Goal: Book appointment/travel/reservation

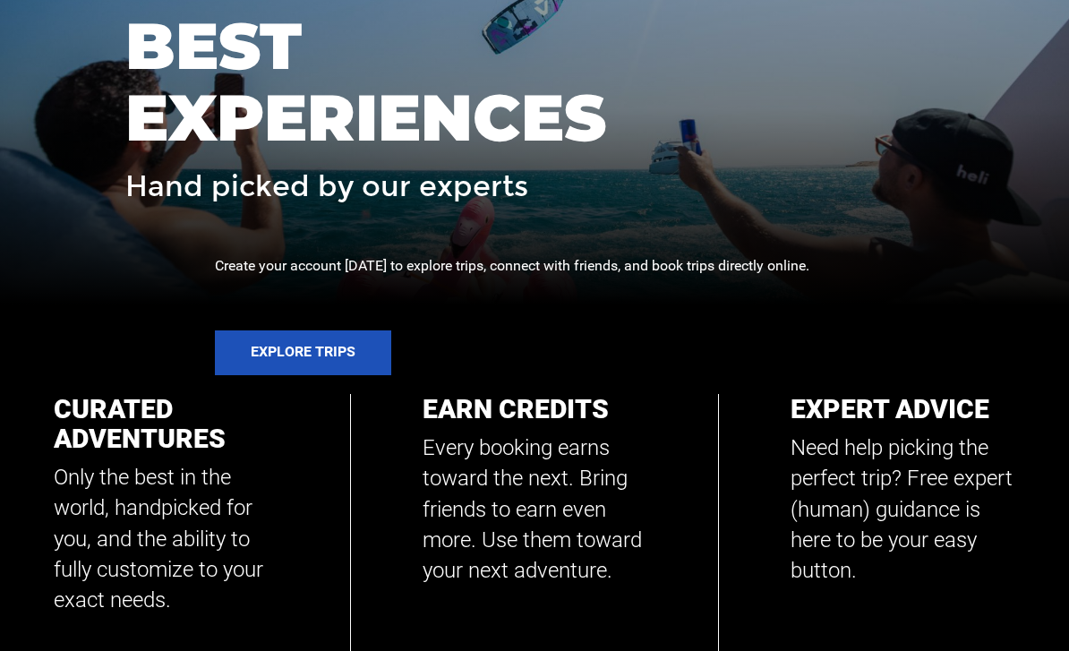
scroll to position [347, 0]
click at [287, 361] on button "Explore Trips" at bounding box center [303, 352] width 176 height 45
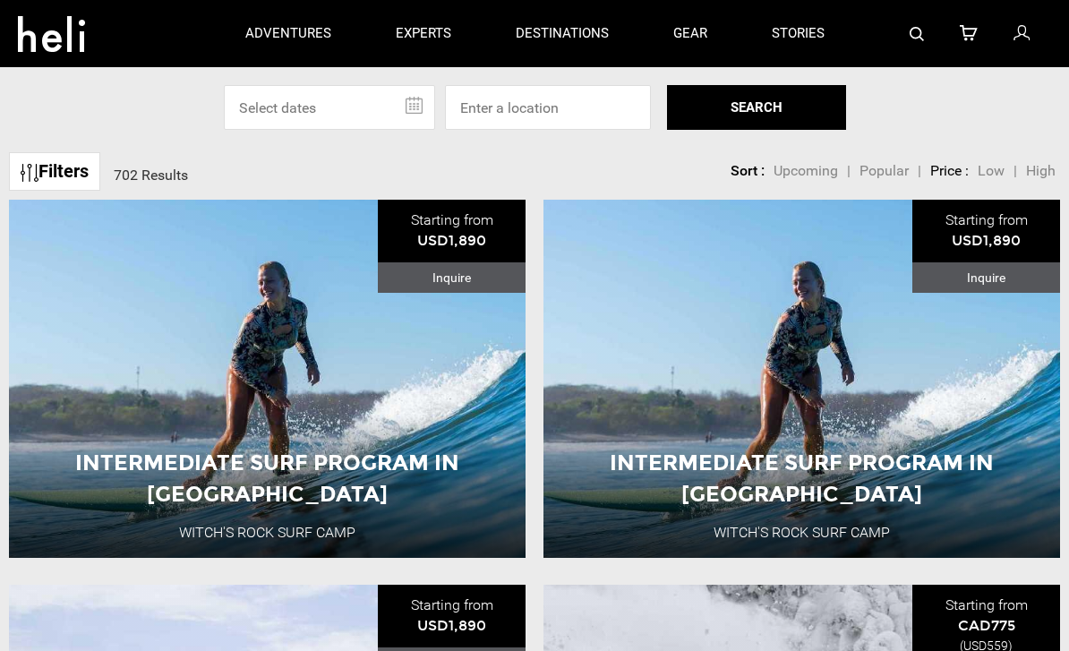
click at [334, 99] on input "text" at bounding box center [329, 107] width 211 height 45
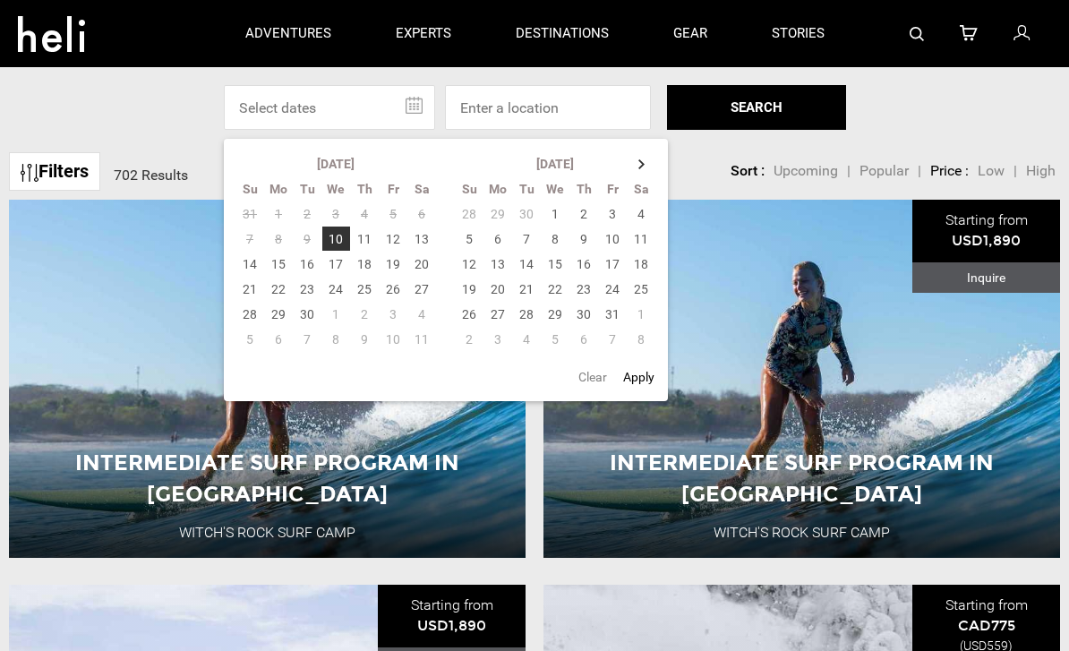
click at [642, 213] on td "4" at bounding box center [642, 213] width 30 height 25
click at [621, 244] on td "10" at bounding box center [612, 239] width 29 height 25
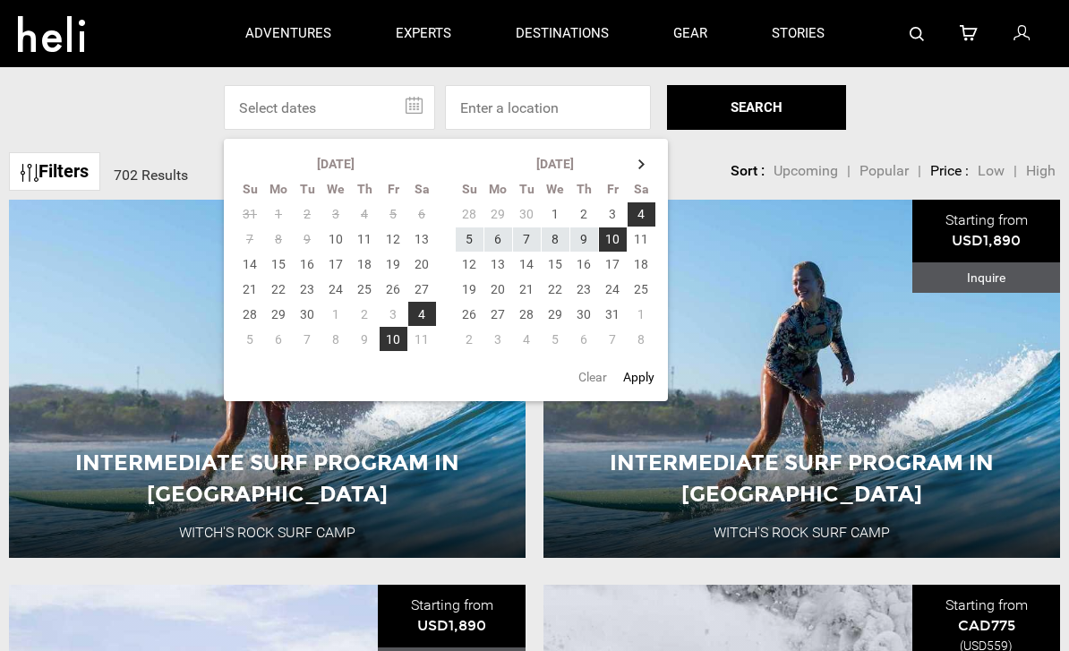
click at [643, 374] on button "Apply" at bounding box center [639, 377] width 42 height 32
type input "10/04/2025 - 10/10/2025"
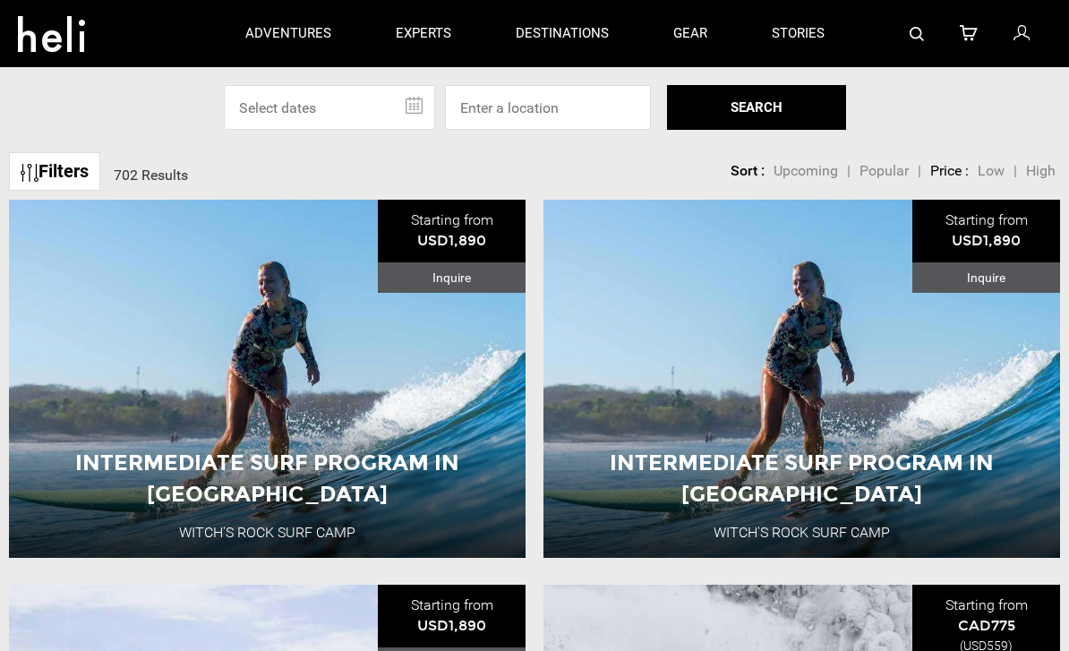
click at [382, 104] on input "text" at bounding box center [329, 107] width 211 height 45
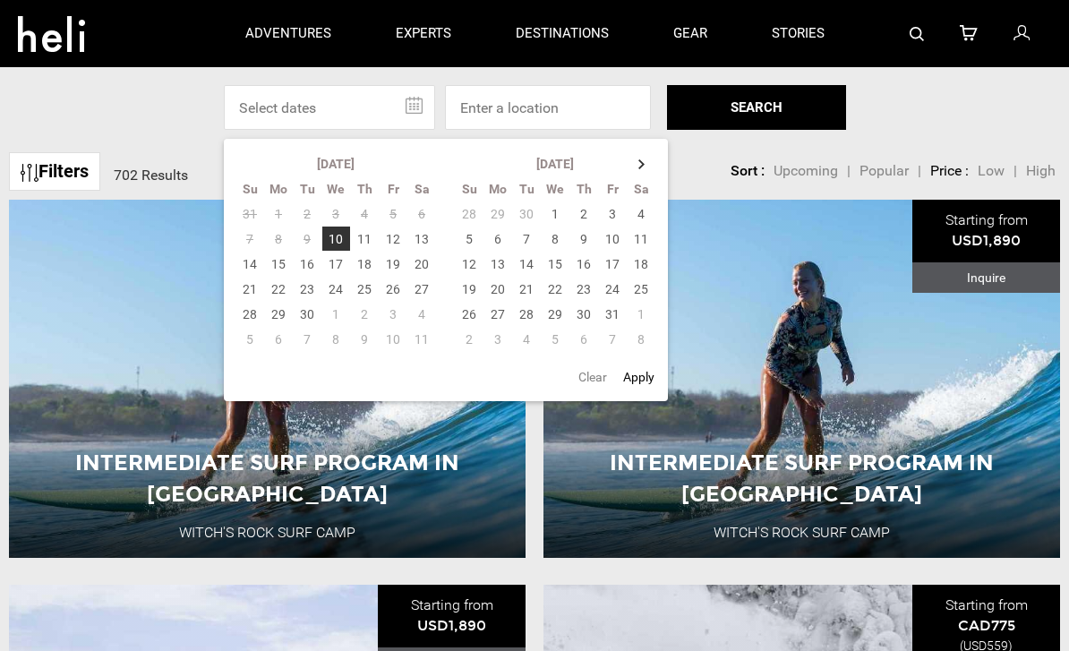
click at [325, 244] on td "10" at bounding box center [335, 239] width 29 height 25
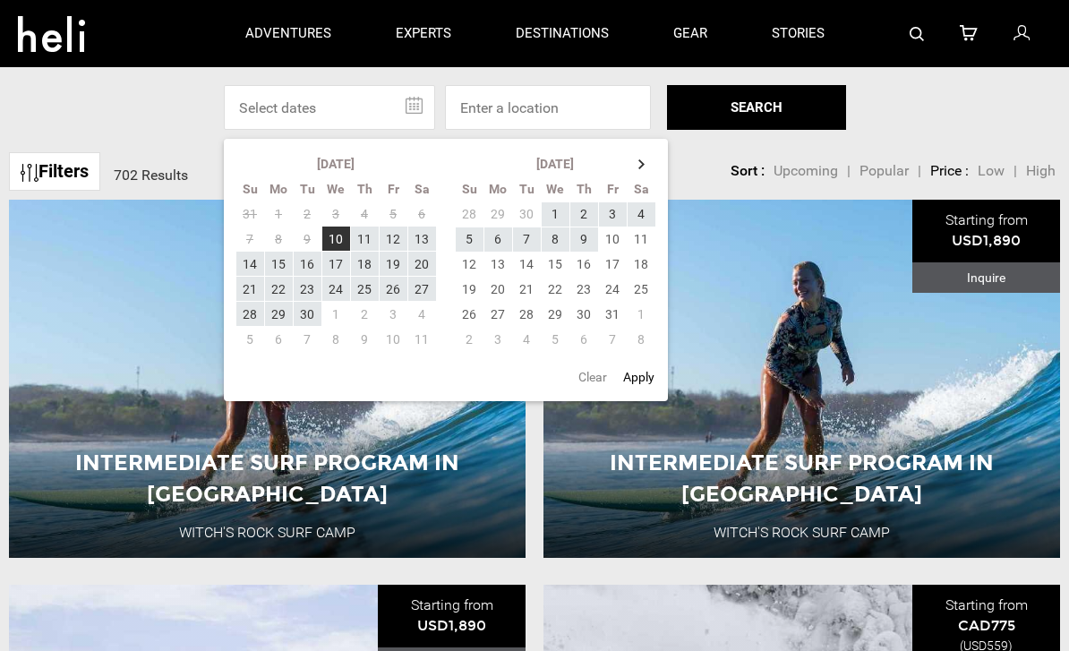
click at [612, 236] on td "10" at bounding box center [612, 239] width 29 height 25
click at [647, 371] on button "Apply" at bounding box center [639, 377] width 42 height 32
type input "09/10/2025 - 10/10/2025"
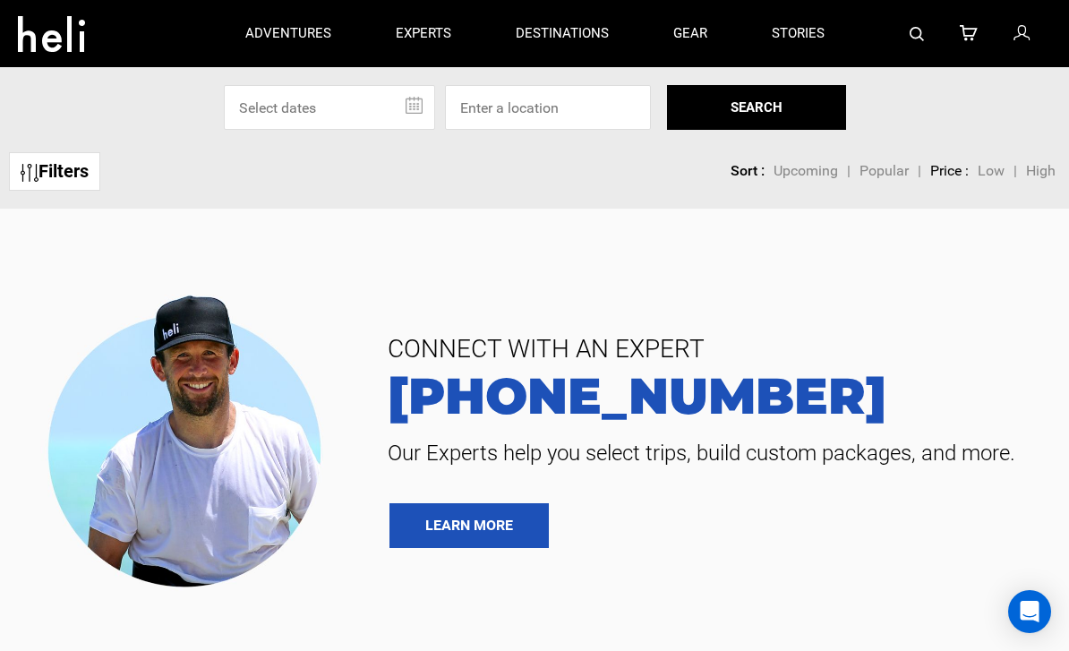
click at [296, 115] on input "text" at bounding box center [329, 107] width 211 height 45
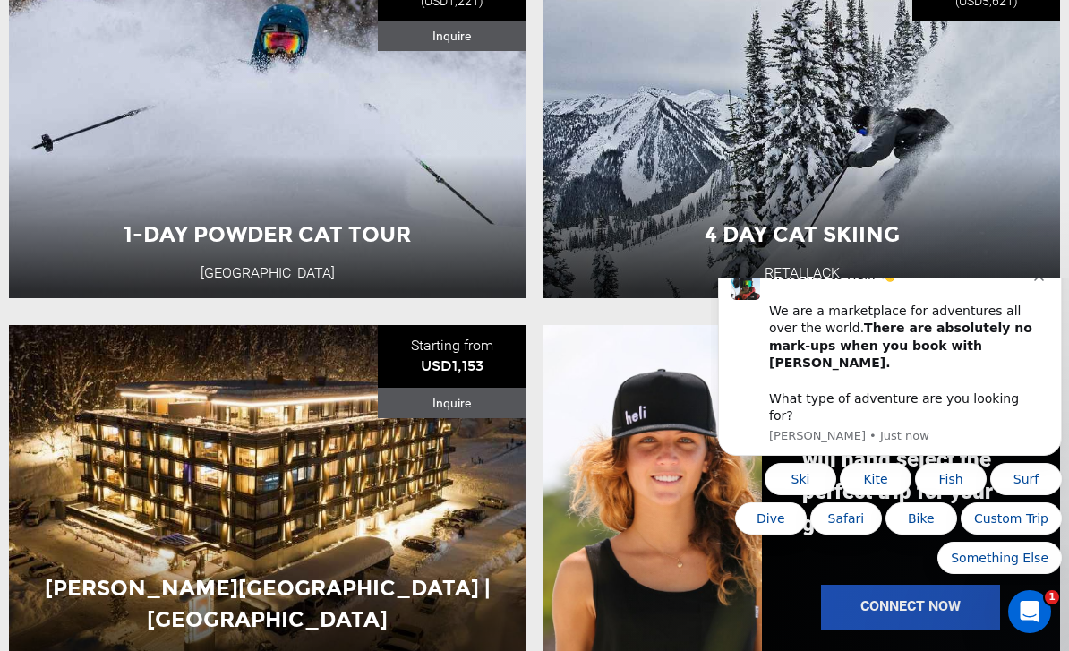
click at [1035, 281] on button "Dismiss notification" at bounding box center [1041, 274] width 14 height 14
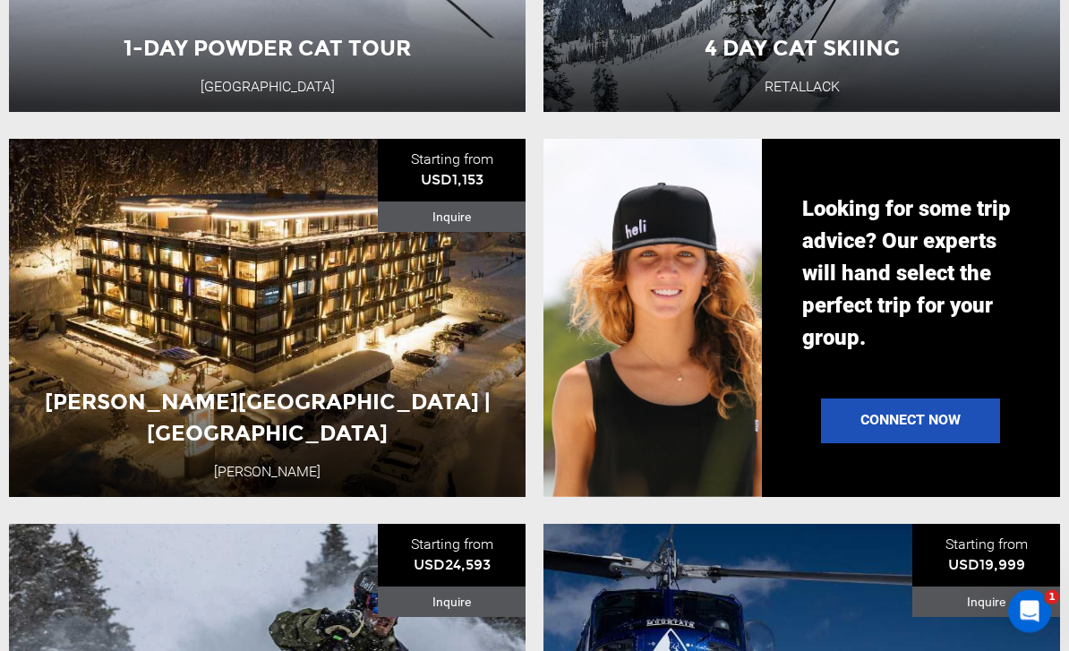
scroll to position [1216, 0]
click at [939, 415] on link "Connect Now" at bounding box center [910, 421] width 179 height 45
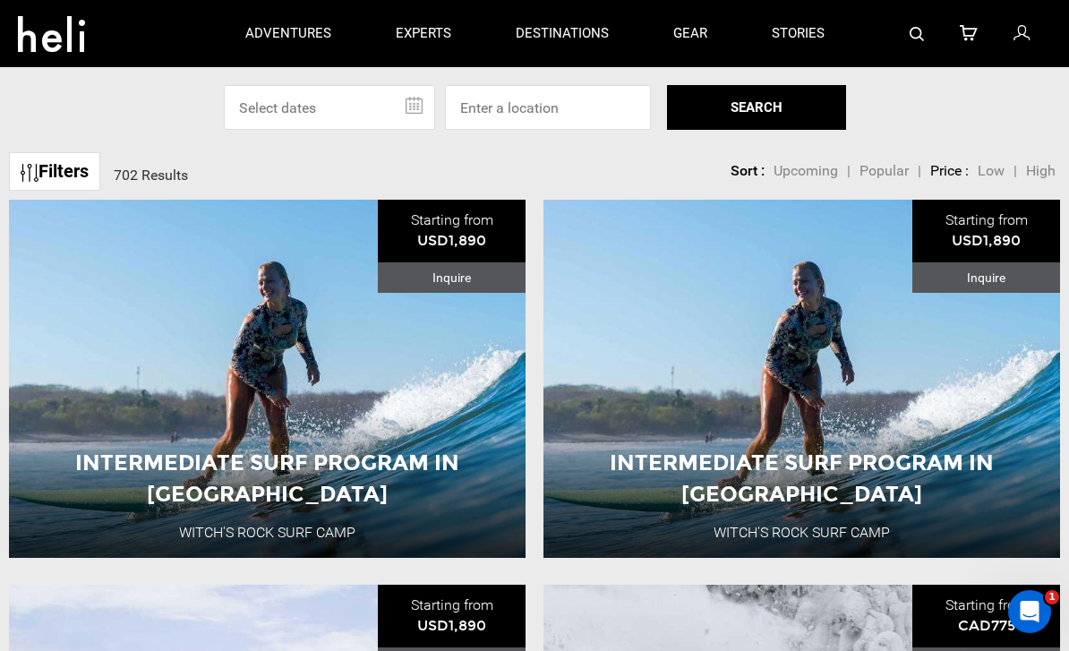
click at [309, 32] on p "adventures" at bounding box center [288, 33] width 86 height 19
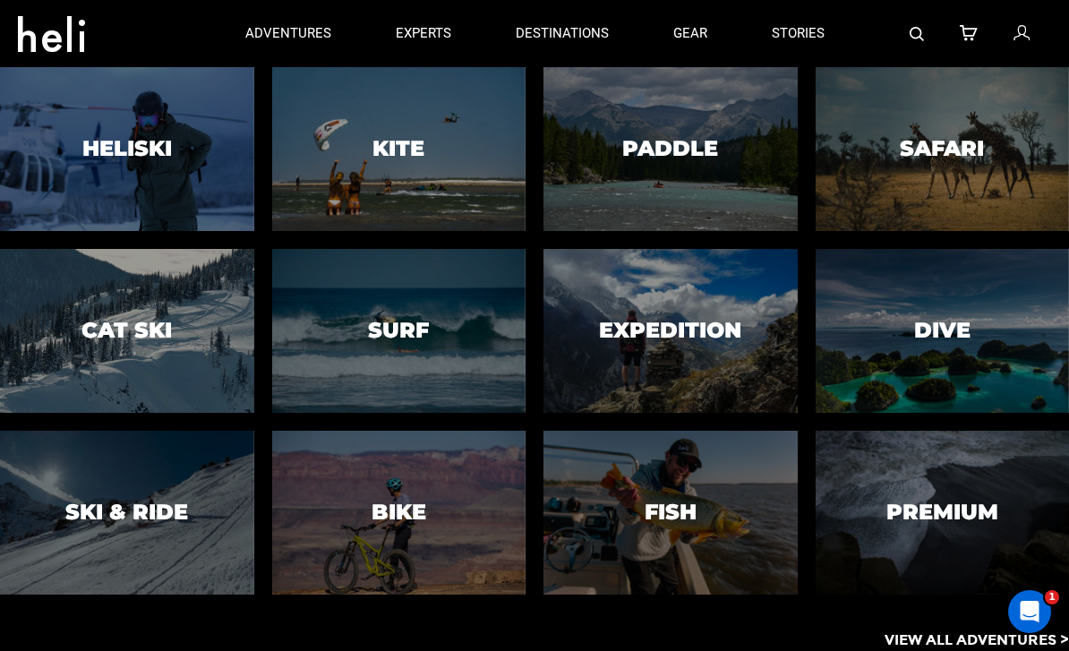
click at [399, 151] on h3 "Kite" at bounding box center [399, 148] width 52 height 23
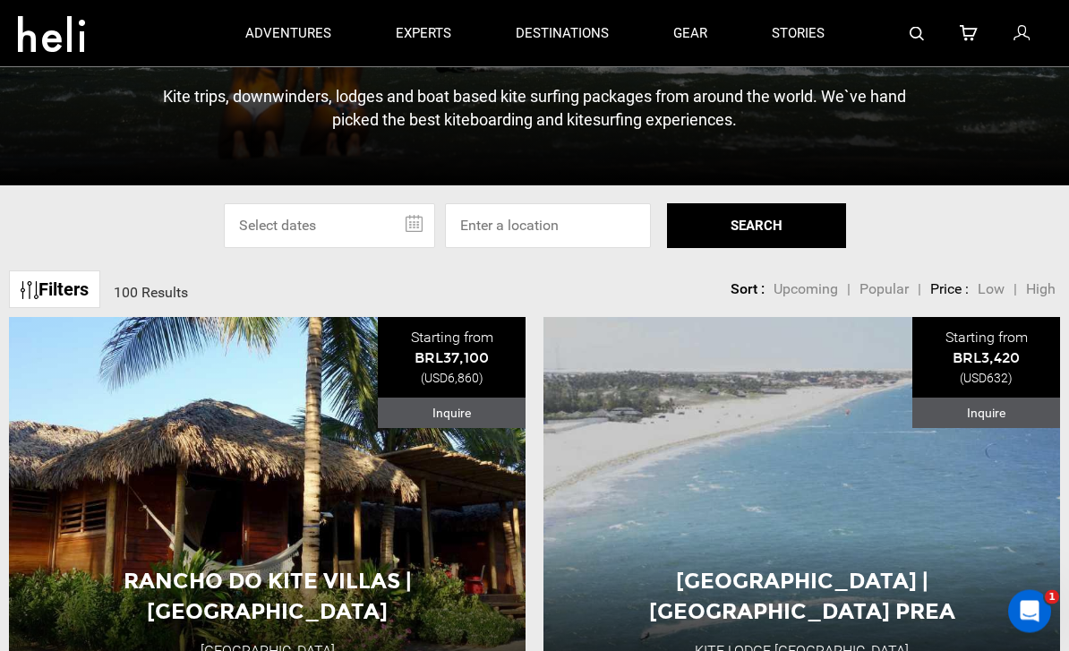
scroll to position [410, 0]
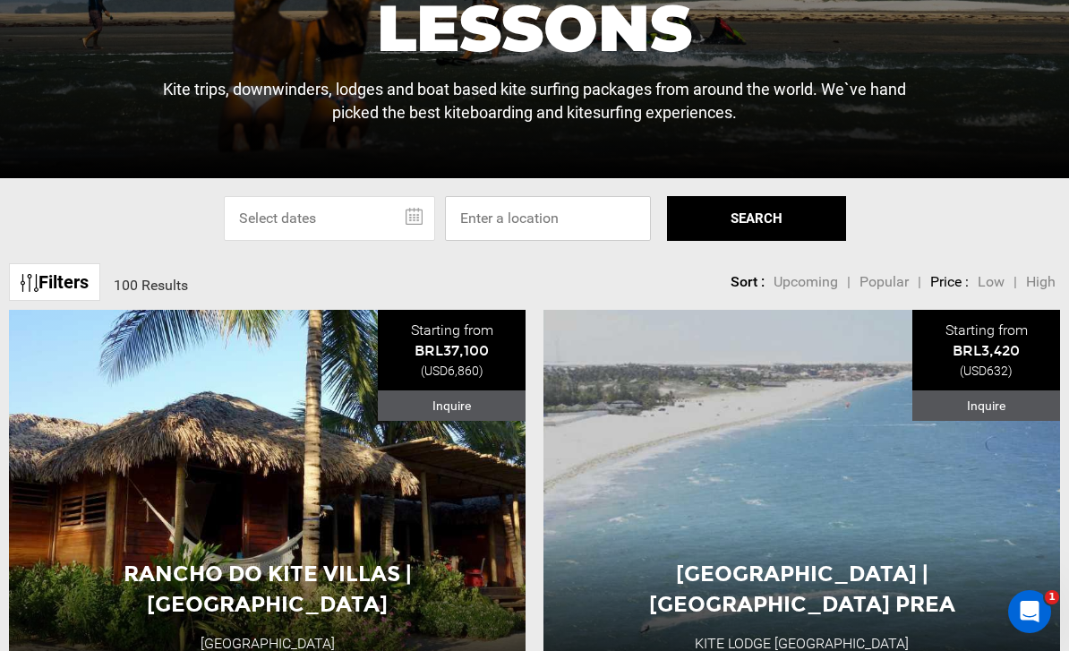
click at [587, 241] on input at bounding box center [548, 218] width 206 height 45
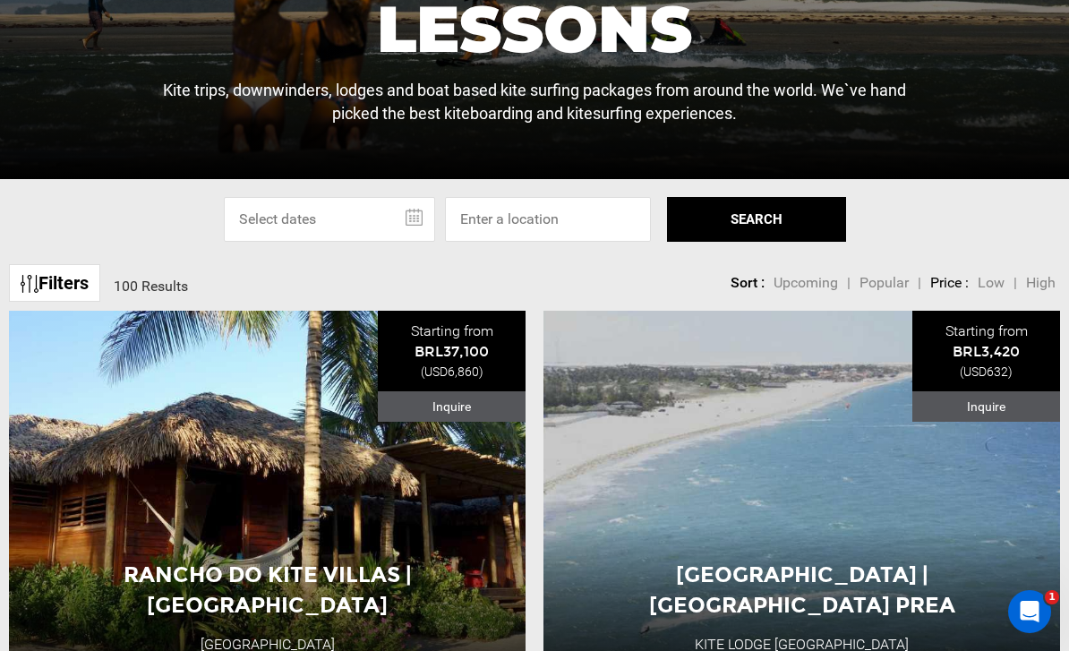
click at [999, 242] on div "Select Specific Dates Or Location [DATE] Su Mo Tu We Th Fr Sa 31 1 2 3 4 5 6 7 …" at bounding box center [534, 219] width 1069 height 45
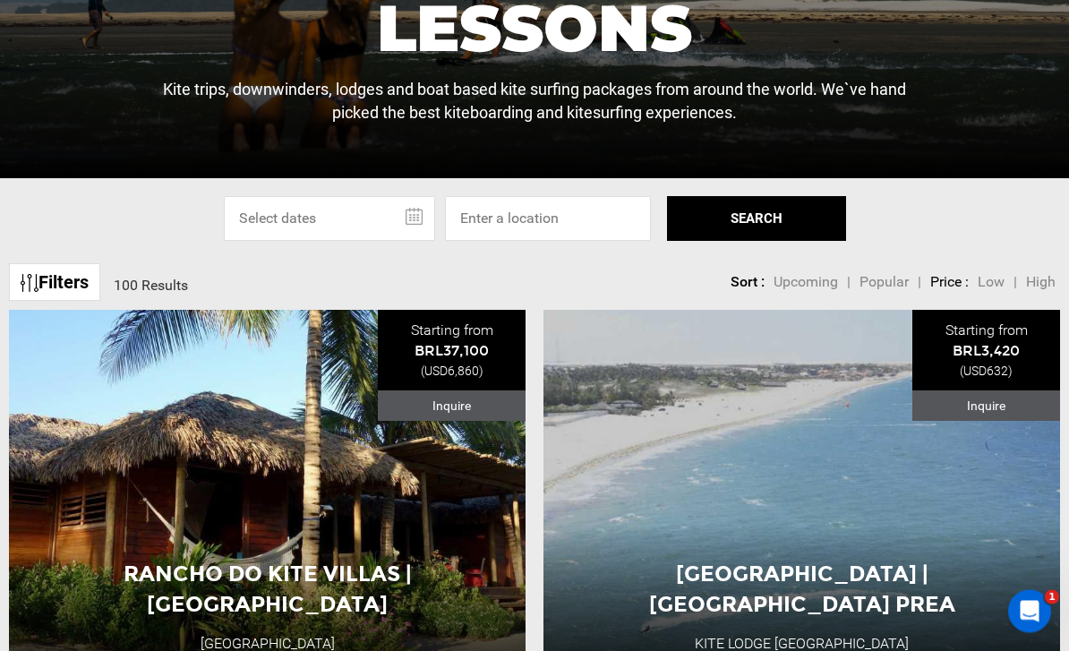
scroll to position [410, 0]
click at [37, 292] on img at bounding box center [30, 283] width 18 height 18
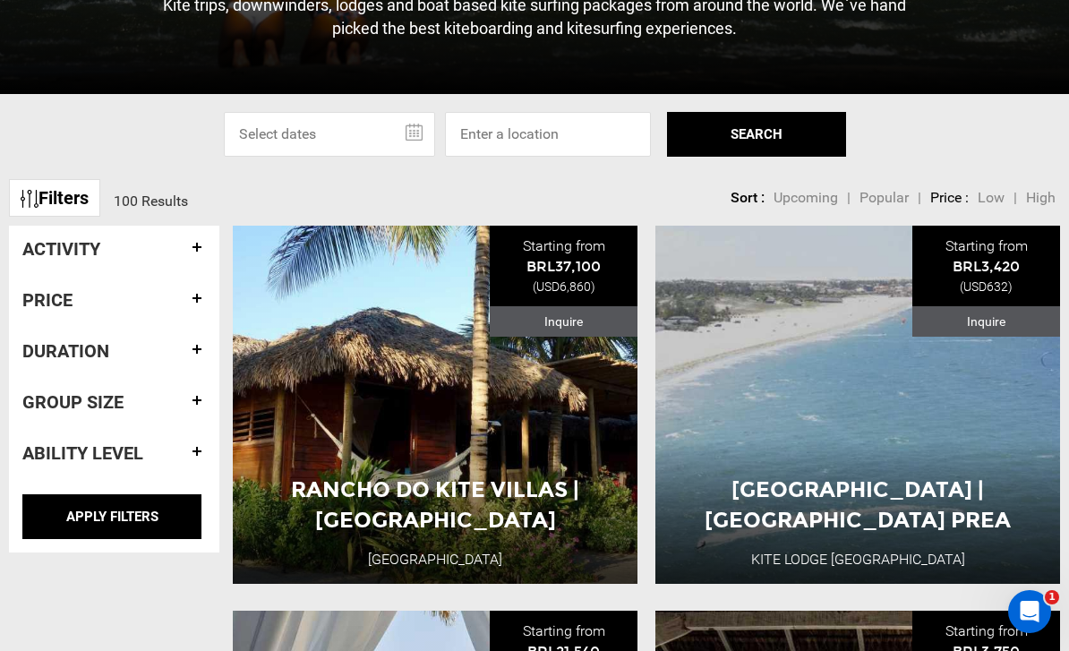
scroll to position [495, 0]
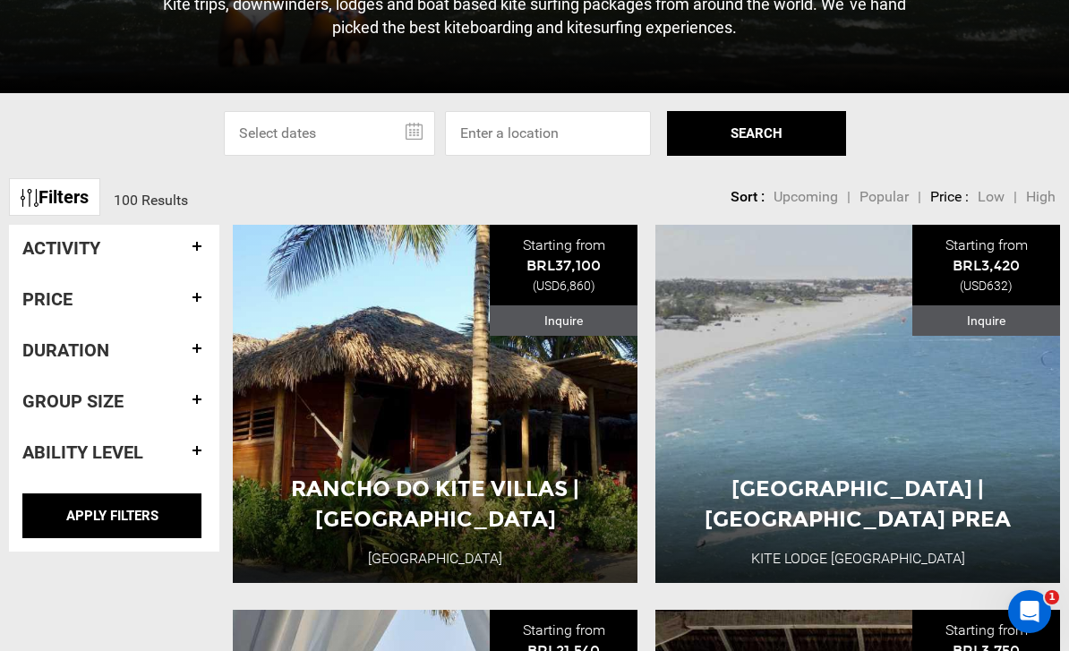
click at [130, 258] on h4 "Activity" at bounding box center [114, 248] width 184 height 20
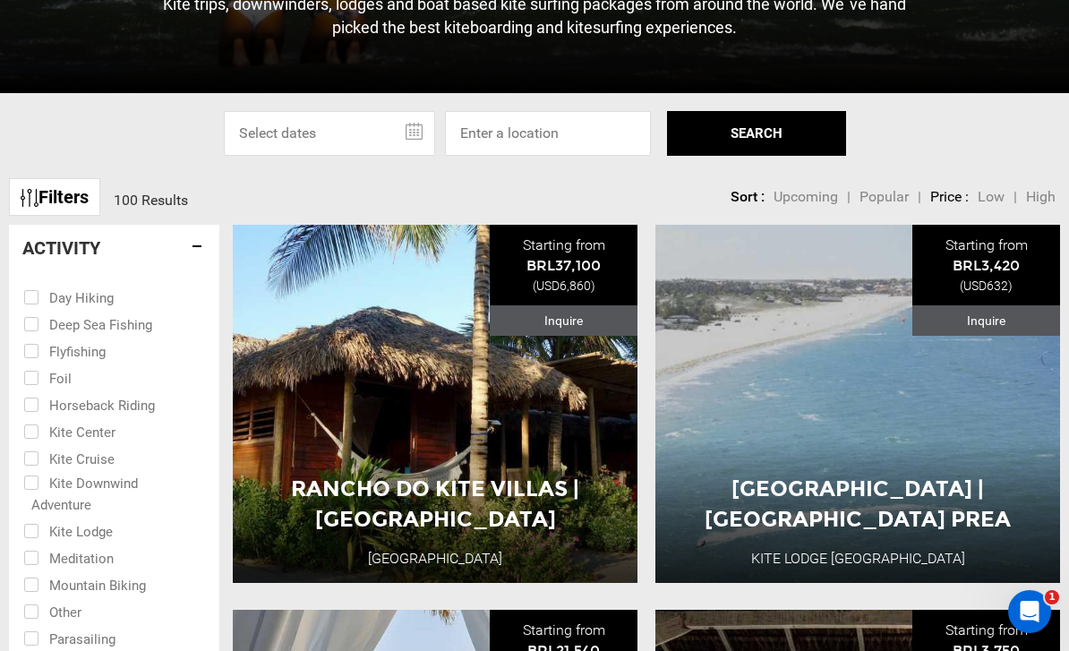
click at [33, 444] on input "checkbox" at bounding box center [101, 430] width 157 height 27
checkbox input "true"
click at [45, 517] on input "checkbox" at bounding box center [101, 494] width 157 height 46
checkbox input "true"
click at [31, 471] on input "checkbox" at bounding box center [101, 457] width 157 height 27
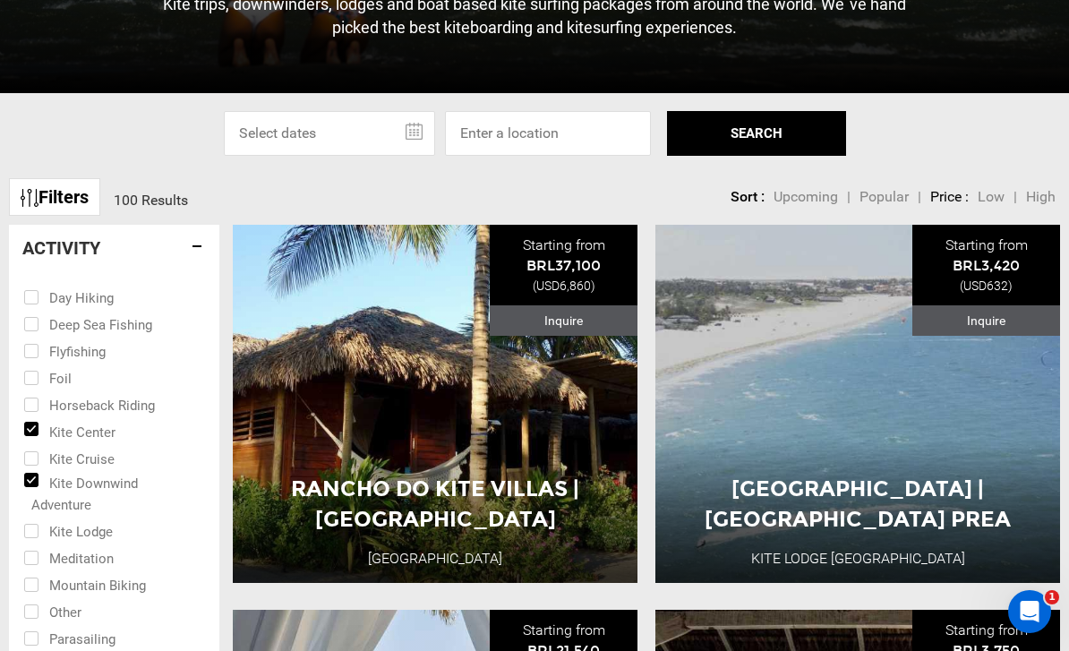
checkbox input "true"
click at [23, 544] on input "checkbox" at bounding box center [101, 530] width 157 height 27
checkbox input "true"
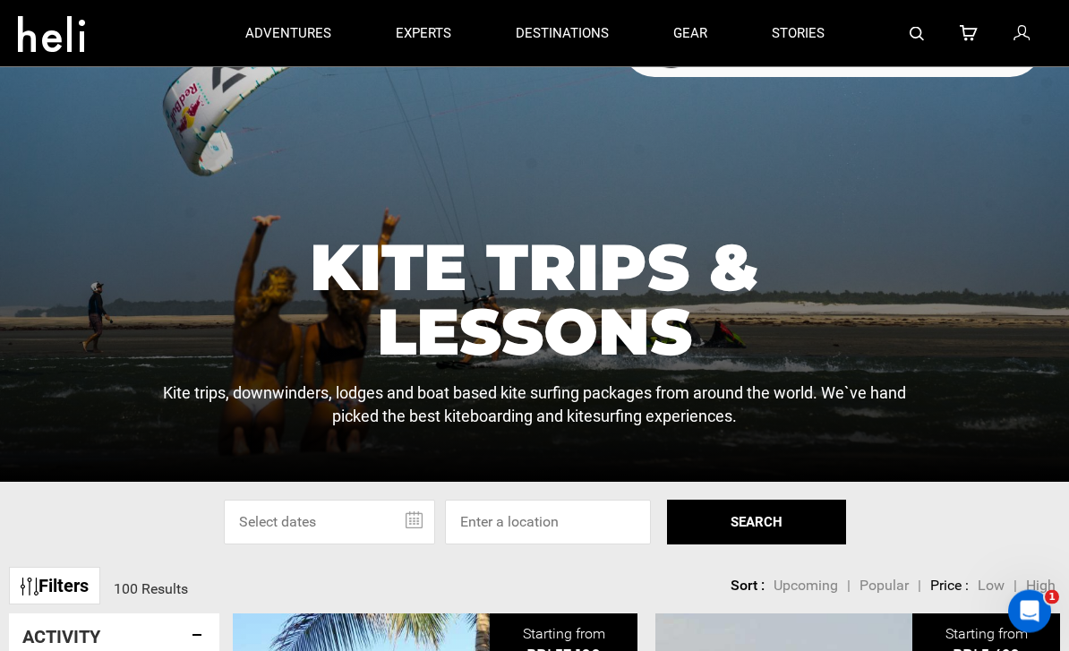
scroll to position [0, 0]
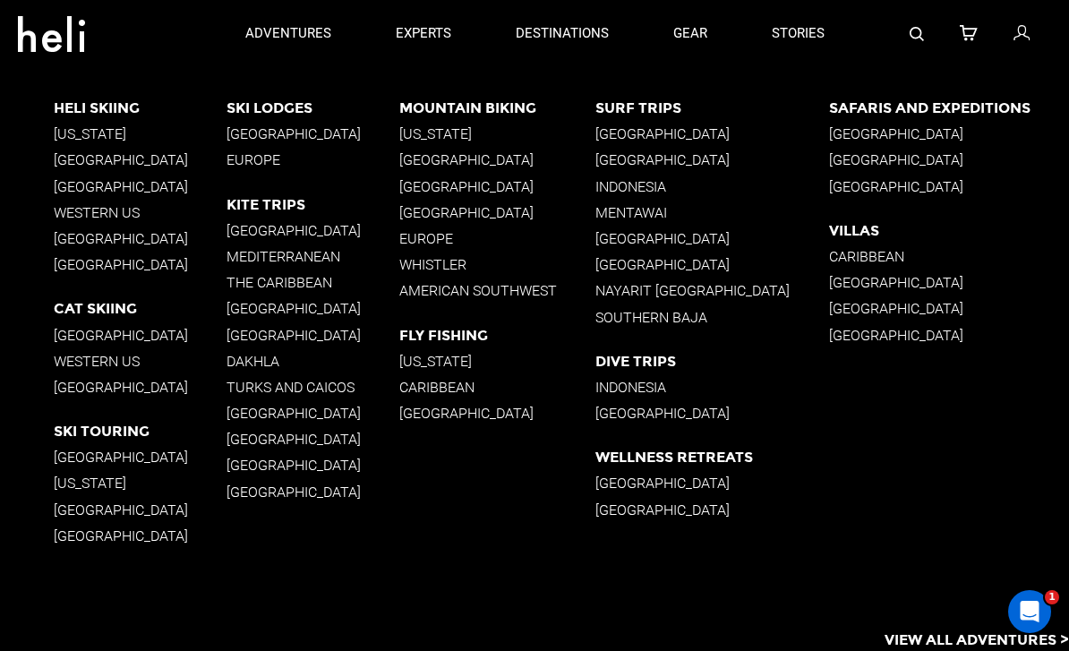
click at [276, 230] on p "[GEOGRAPHIC_DATA]" at bounding box center [313, 230] width 173 height 17
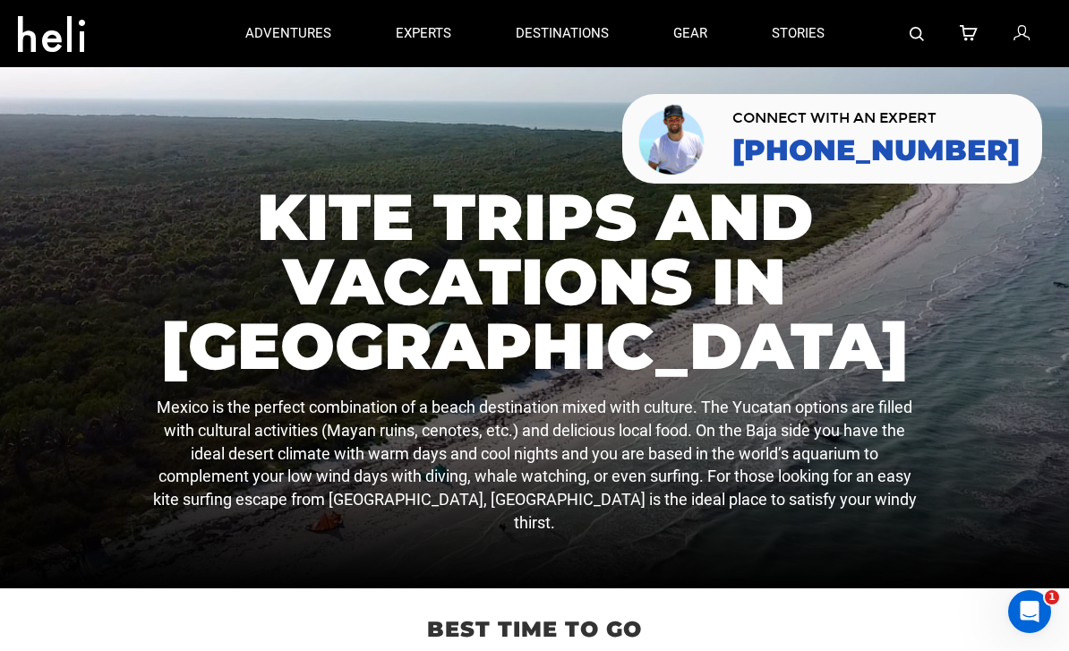
click at [954, 338] on div at bounding box center [534, 327] width 1069 height 521
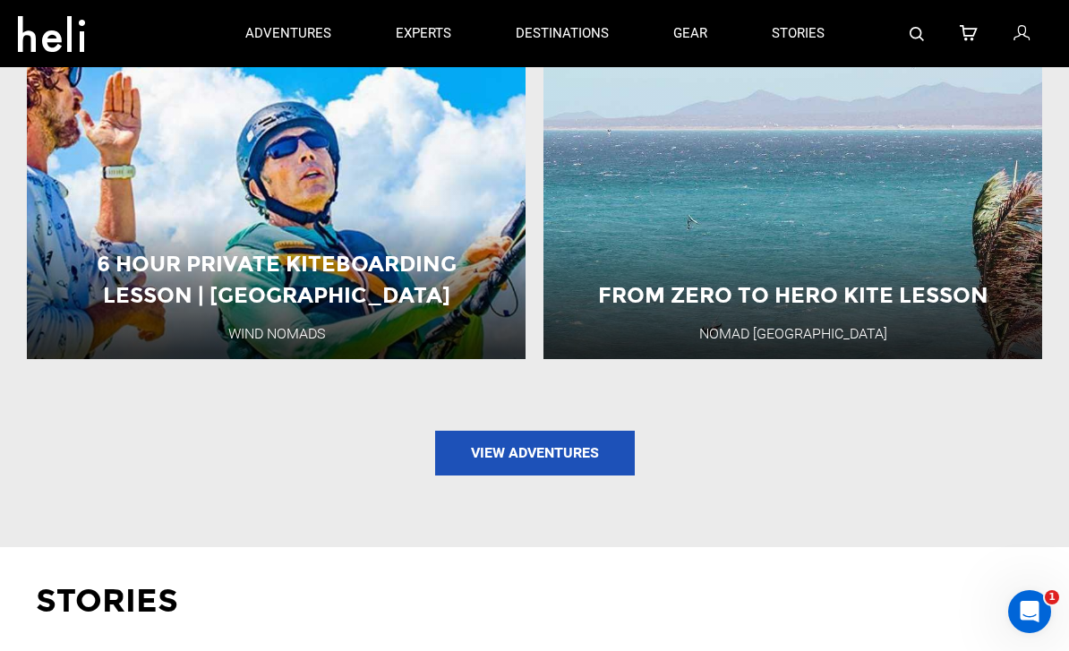
scroll to position [1866, 0]
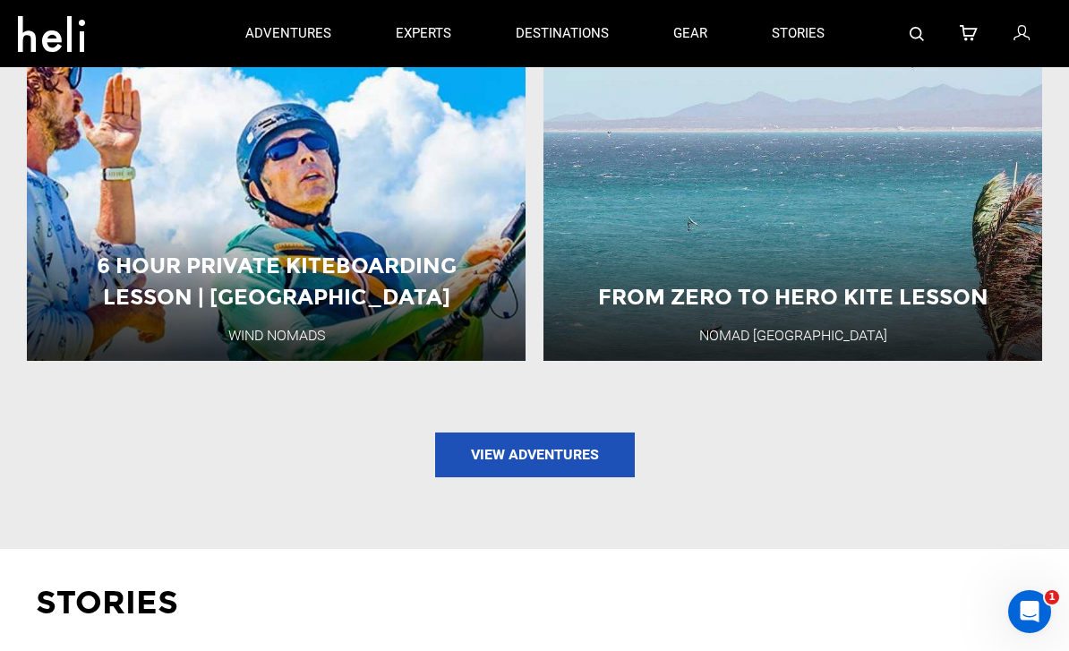
click at [802, 325] on button "View Adventure" at bounding box center [793, 302] width 179 height 45
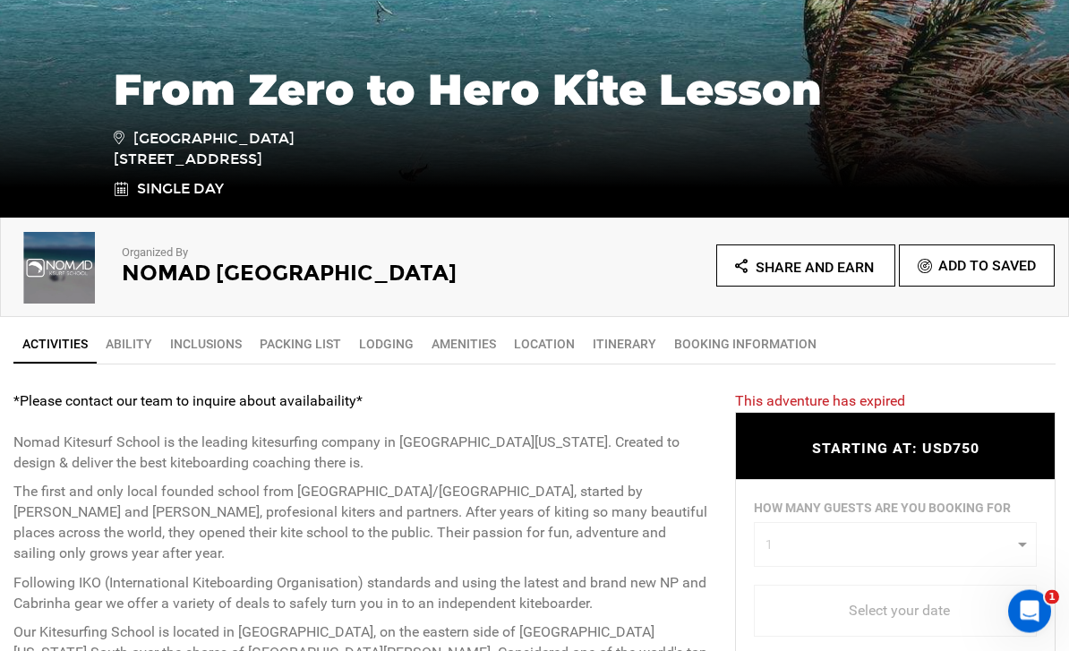
scroll to position [385, 0]
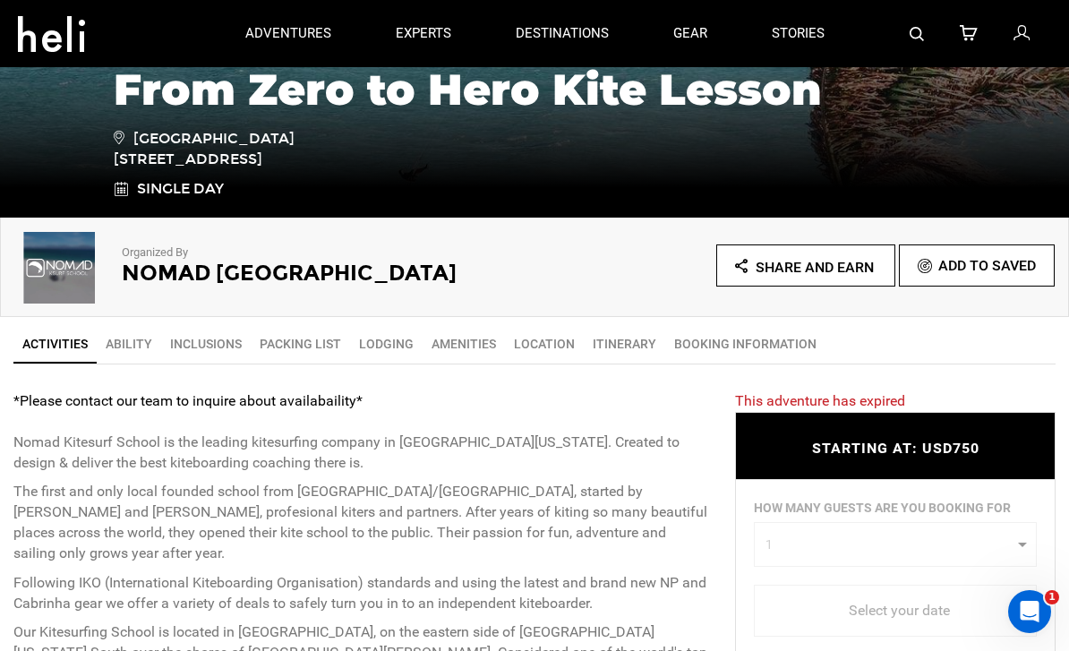
click at [132, 134] on span "[GEOGRAPHIC_DATA][STREET_ADDRESS]" at bounding box center [219, 148] width 210 height 43
click at [132, 127] on span "[GEOGRAPHIC_DATA][STREET_ADDRESS]" at bounding box center [219, 148] width 210 height 43
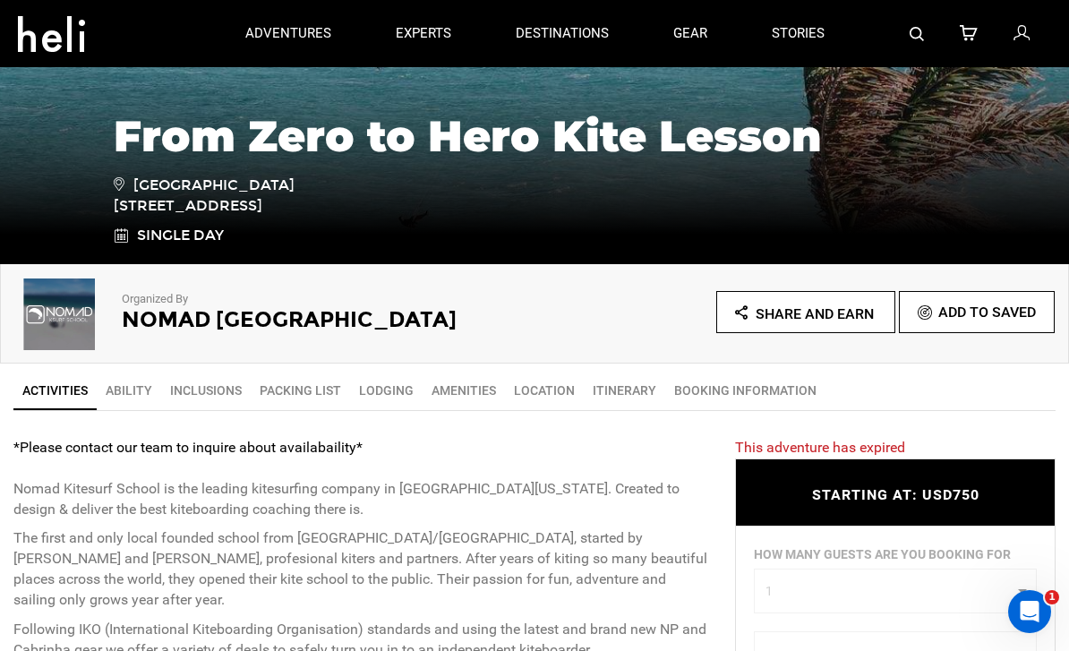
scroll to position [0, 0]
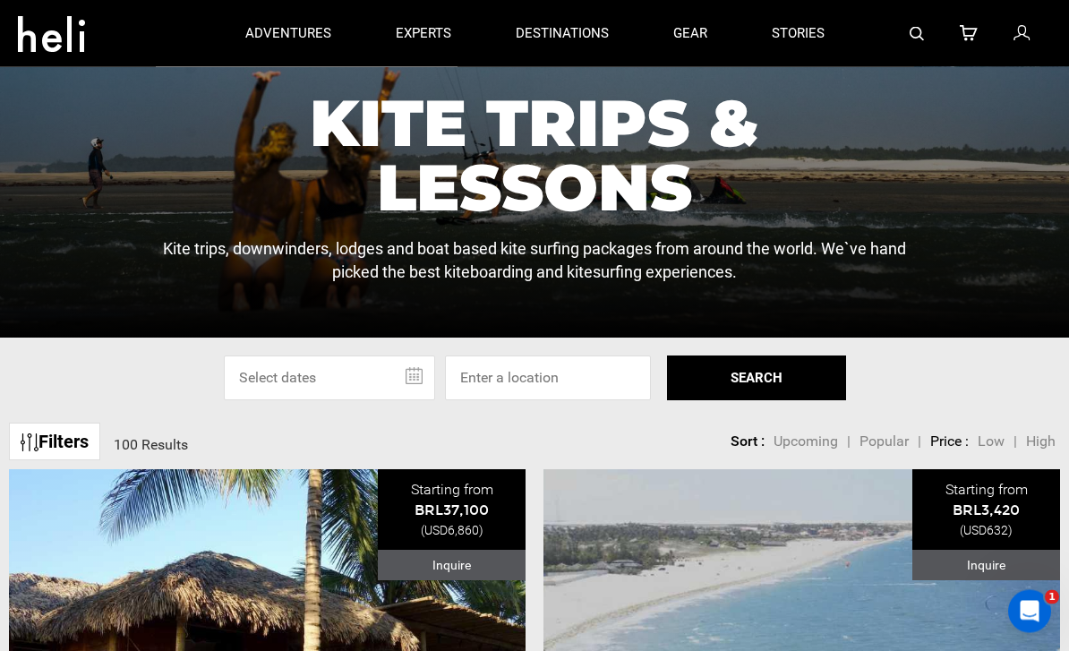
scroll to position [251, 0]
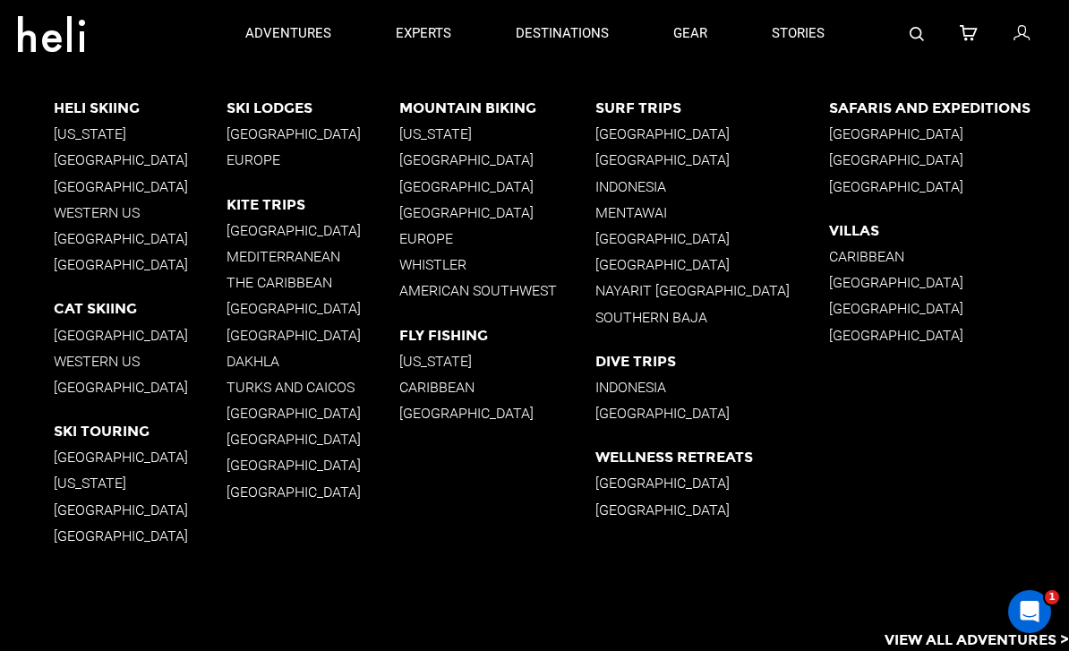
click at [309, 283] on p "The Caribbean" at bounding box center [313, 282] width 173 height 17
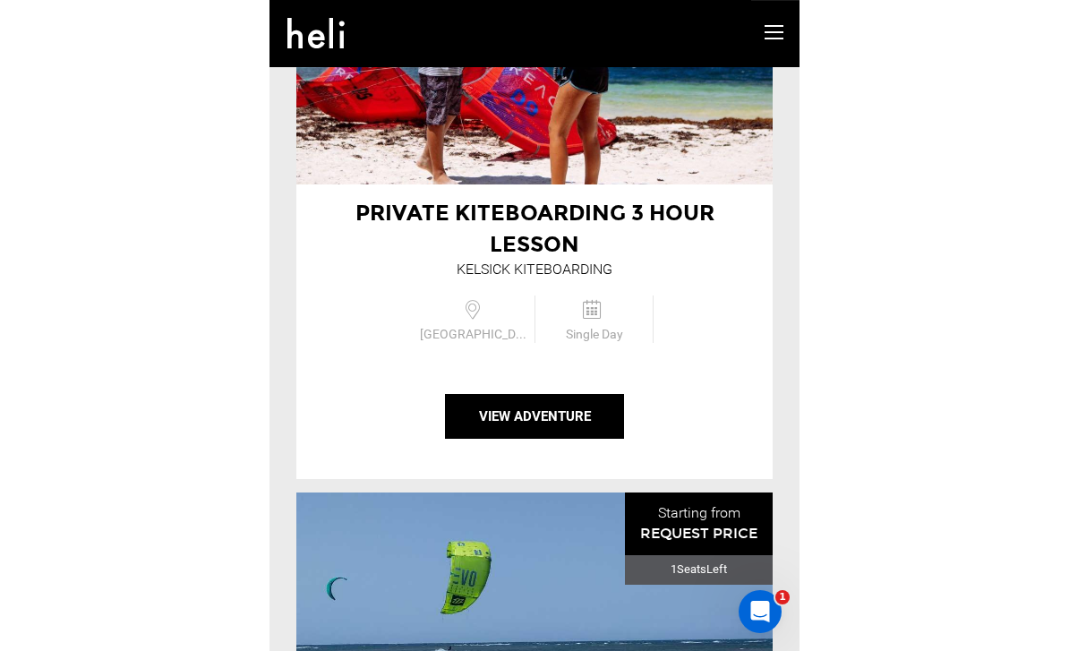
scroll to position [1654, 0]
